Goal: Find contact information: Obtain details needed to contact an individual or organization

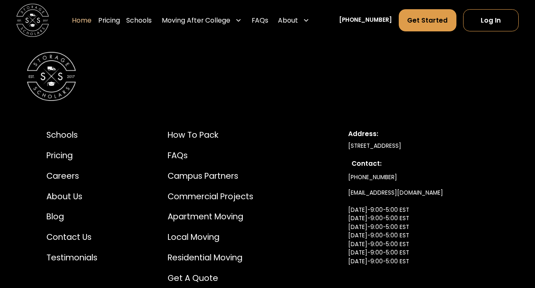
scroll to position [2684, 0]
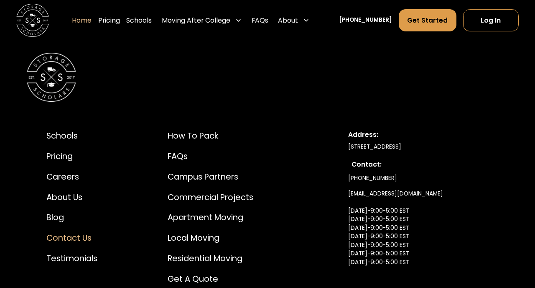
click at [64, 236] on div "Contact Us" at bounding box center [71, 238] width 51 height 12
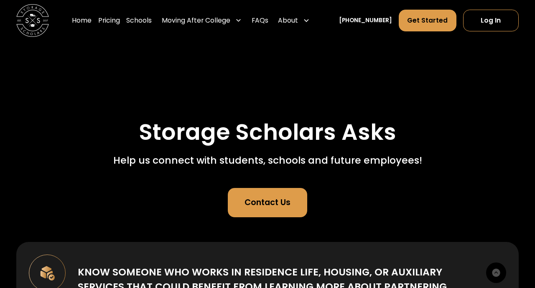
click at [266, 206] on div "Contact Us" at bounding box center [268, 202] width 46 height 12
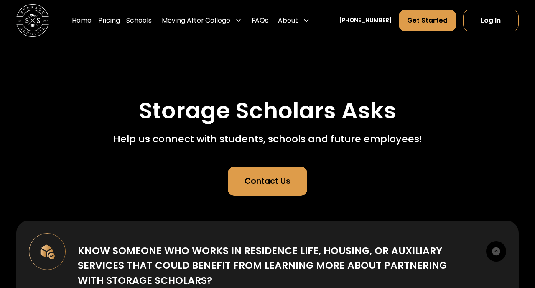
scroll to position [23, 0]
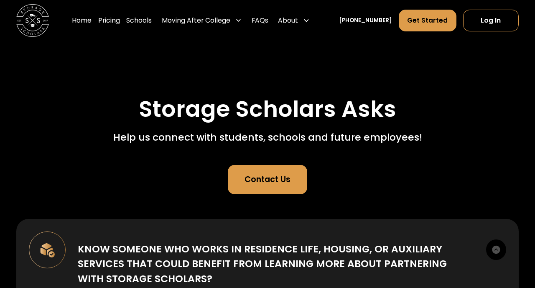
click at [264, 176] on div "Contact Us" at bounding box center [268, 179] width 46 height 12
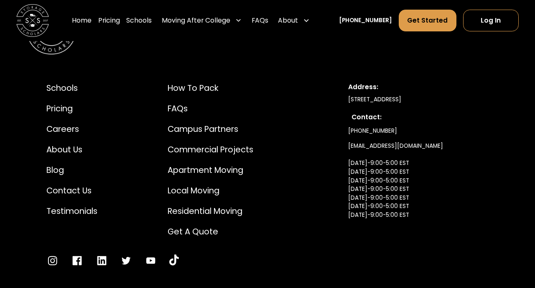
scroll to position [856, 0]
